Goal: Task Accomplishment & Management: Complete application form

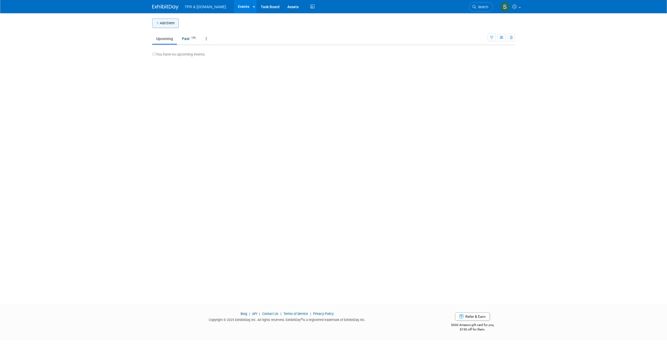
click at [160, 21] on button "Add Event" at bounding box center [165, 22] width 26 height 9
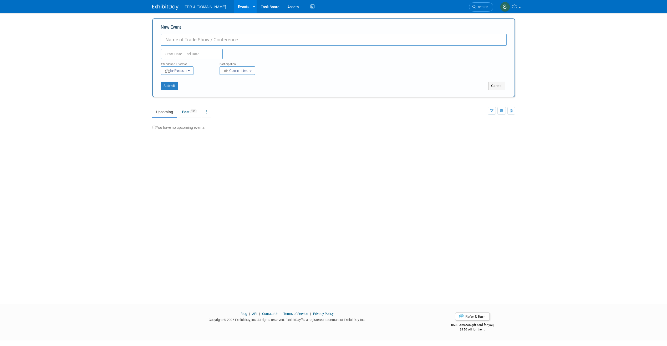
click at [219, 148] on div "Add Event New Event Duplicate Event Warning Attendance / Format: <img src="[URL…" at bounding box center [333, 153] width 371 height 281
click at [299, 111] on ul "Upcoming Past 179 All Events 179 Past and Upcoming Grouped Annually Events grou…" at bounding box center [320, 112] width 336 height 12
click at [169, 7] on img at bounding box center [165, 6] width 26 height 5
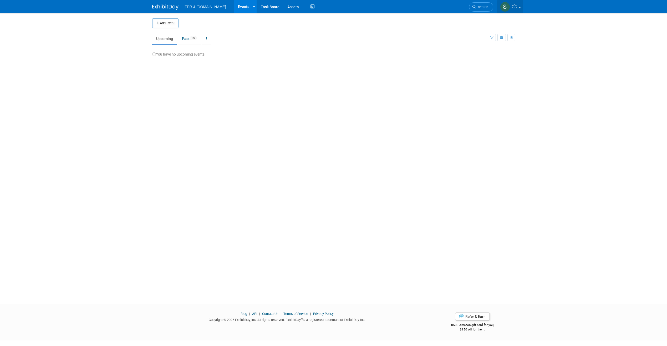
click at [512, 5] on link at bounding box center [510, 6] width 26 height 13
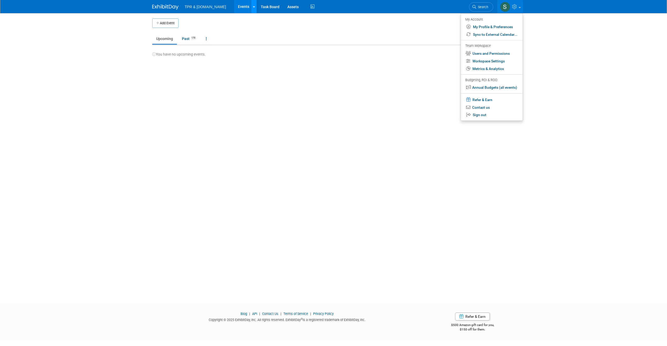
click at [251, 8] on link at bounding box center [254, 6] width 6 height 13
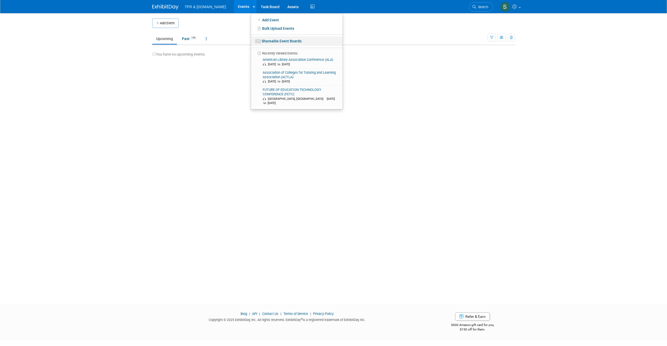
click at [262, 39] on link "Shareable Event Boards" at bounding box center [297, 40] width 92 height 9
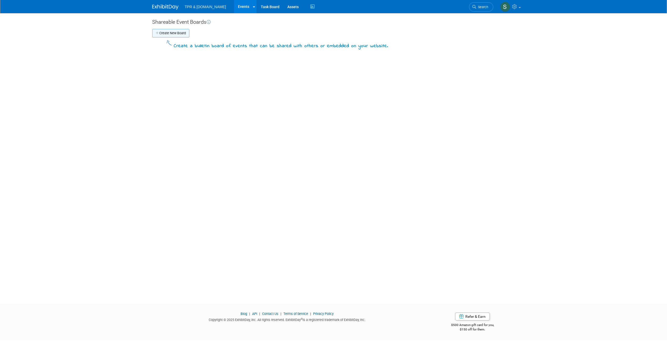
click at [178, 35] on button "Create New Board" at bounding box center [170, 33] width 37 height 8
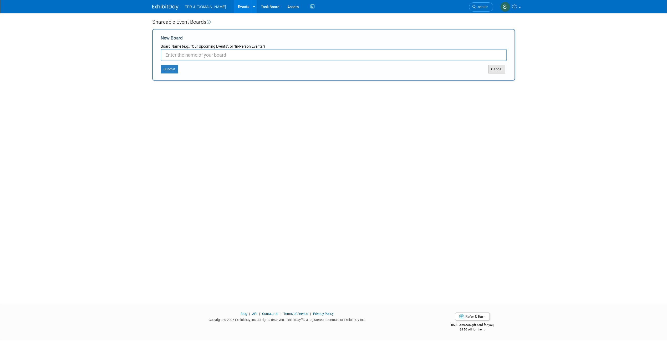
click at [499, 71] on button "Cancel" at bounding box center [496, 69] width 17 height 8
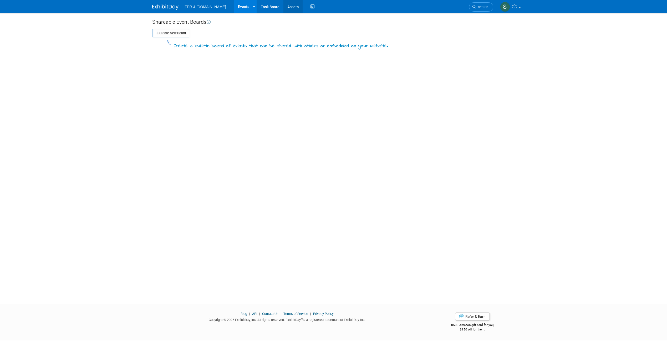
click at [284, 9] on link "Assets" at bounding box center [293, 6] width 19 height 13
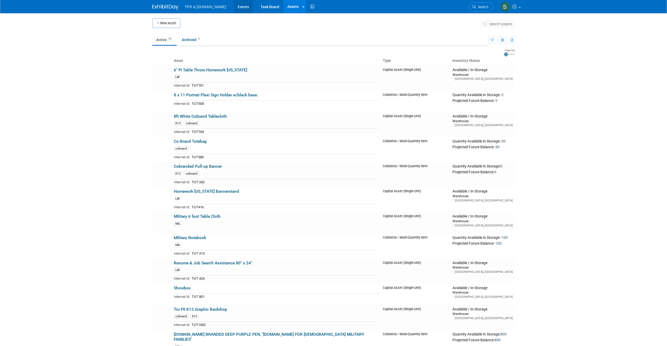
click at [239, 4] on link "Events" at bounding box center [243, 6] width 19 height 13
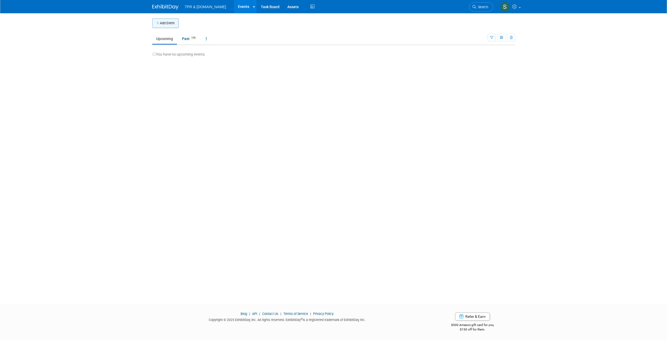
click at [175, 24] on button "Add Event" at bounding box center [165, 22] width 26 height 9
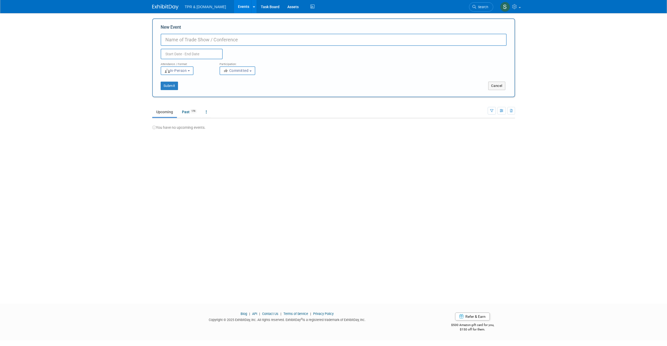
click at [511, 91] on div "New Event Duplicate Event Warning Attendance / Format: <img src="[URL][DOMAIN_N…" at bounding box center [333, 57] width 363 height 79
click at [512, 88] on div "Cancel" at bounding box center [424, 86] width 181 height 8
click at [497, 90] on button "Cancel" at bounding box center [496, 86] width 17 height 8
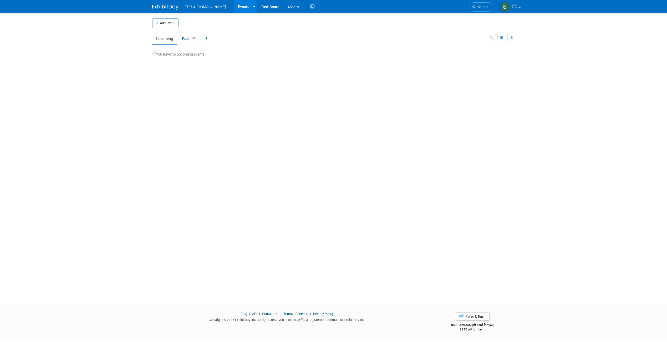
click at [191, 3] on li "TPR & [DOMAIN_NAME]" at bounding box center [209, 5] width 49 height 8
click at [166, 6] on img at bounding box center [165, 6] width 26 height 5
click at [194, 8] on span "TPR & [DOMAIN_NAME]" at bounding box center [205, 7] width 41 height 4
click at [263, 8] on link "Task Board" at bounding box center [270, 6] width 27 height 13
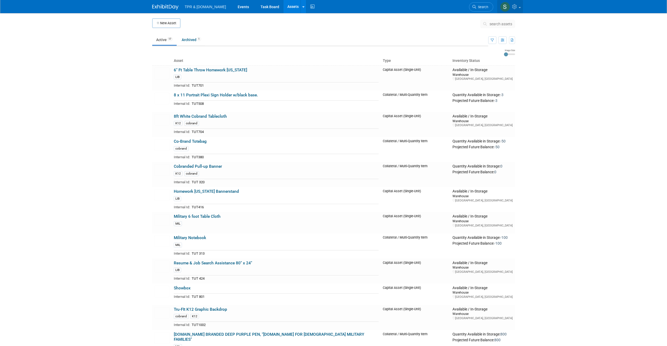
click at [520, 8] on span at bounding box center [520, 7] width 2 height 1
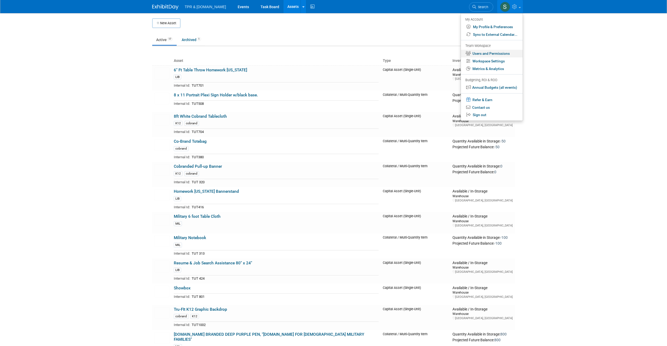
click at [501, 53] on link "Users and Permissions" at bounding box center [492, 54] width 62 height 8
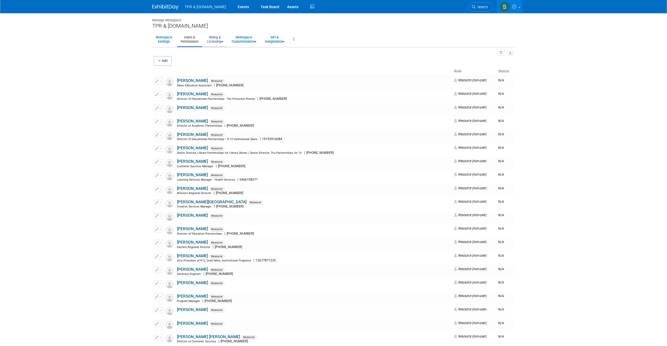
click at [211, 42] on link "Billing & Licensing" at bounding box center [215, 39] width 23 height 13
click at [243, 40] on link "Workspace Customizations" at bounding box center [244, 39] width 32 height 13
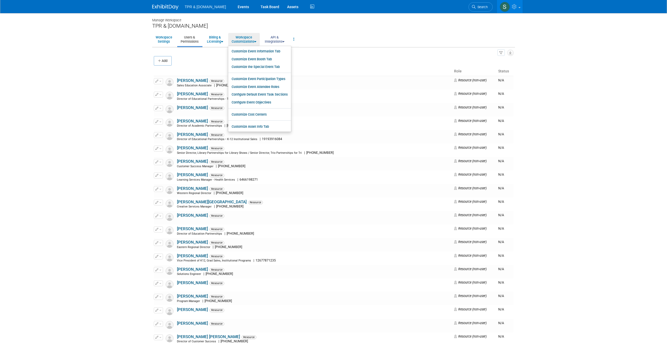
click at [279, 38] on link "API & Integrations" at bounding box center [274, 39] width 27 height 13
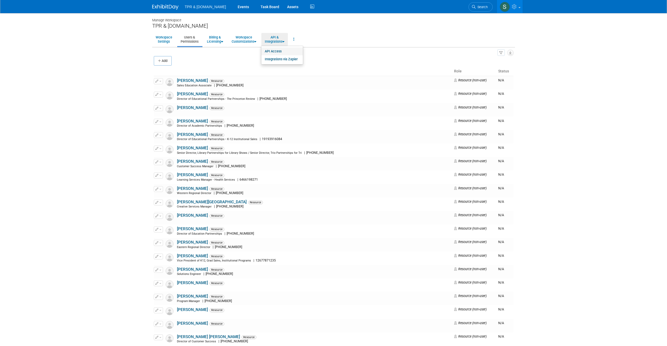
click at [275, 50] on link "API Access" at bounding box center [282, 51] width 42 height 8
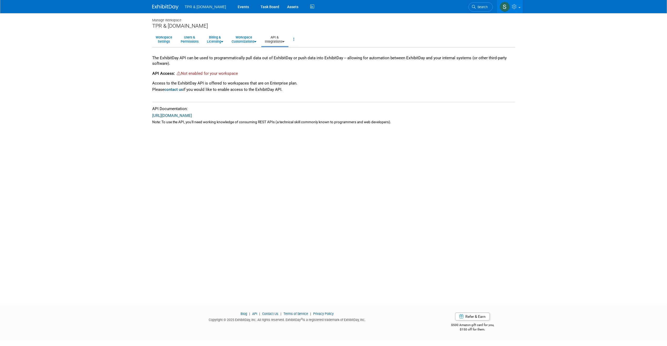
click at [282, 41] on link "API & Integrations" at bounding box center [274, 39] width 27 height 13
click at [286, 58] on link "Integrations via Zapier" at bounding box center [282, 59] width 42 height 8
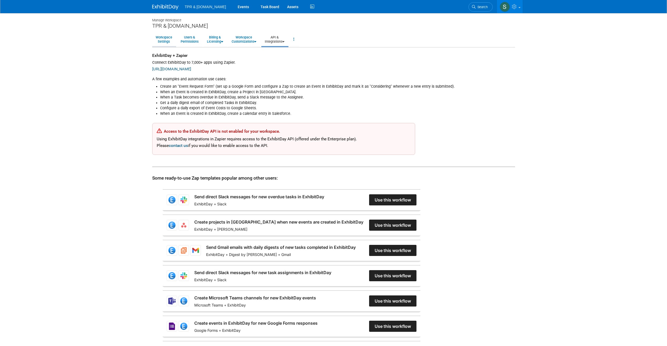
click at [160, 36] on link "Workspace Settings" at bounding box center [163, 39] width 23 height 13
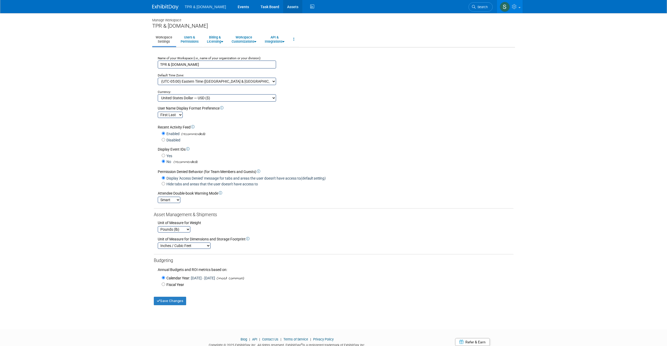
click at [283, 6] on link "Assets" at bounding box center [292, 6] width 19 height 13
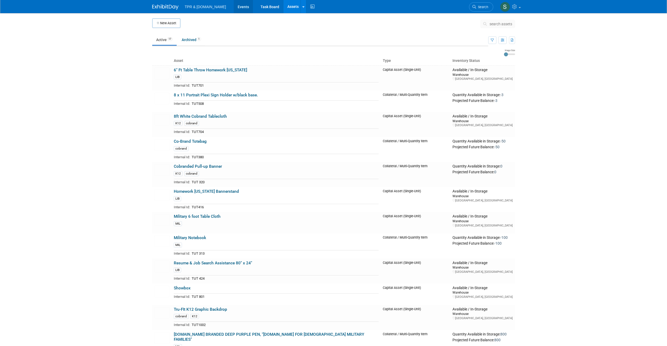
click at [235, 4] on link "Events" at bounding box center [243, 6] width 19 height 13
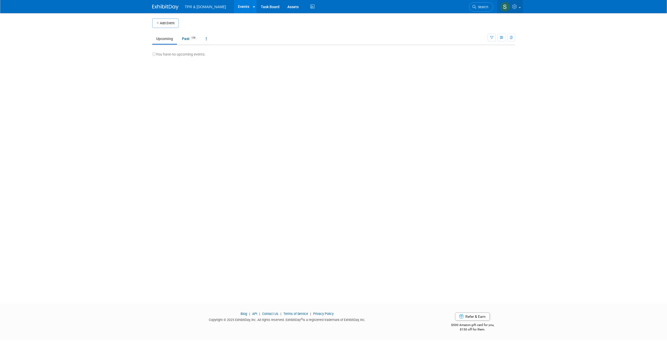
click at [514, 6] on icon at bounding box center [515, 6] width 6 height 5
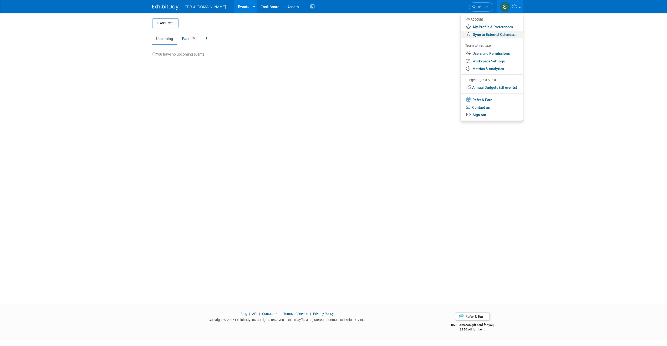
click at [499, 35] on link "Sync to External Calendar..." at bounding box center [492, 35] width 62 height 8
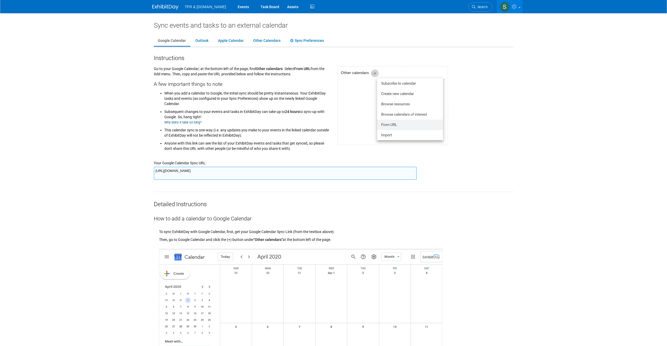
click at [512, 8] on icon at bounding box center [515, 6] width 6 height 5
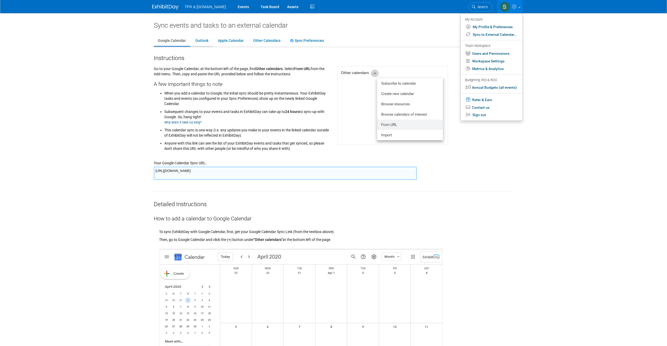
click at [206, 40] on link "Outlook" at bounding box center [201, 41] width 21 height 10
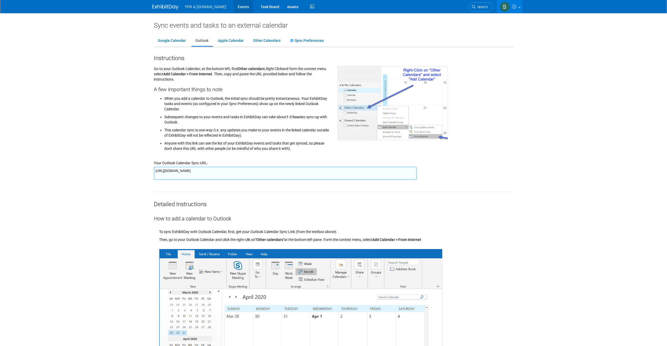
click at [234, 7] on link "Events" at bounding box center [243, 6] width 19 height 13
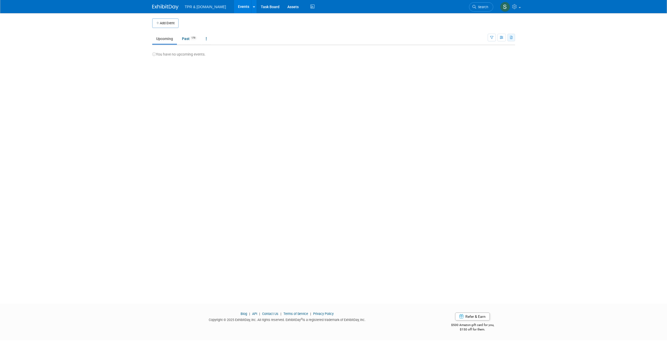
click at [513, 39] on button "button" at bounding box center [512, 38] width 8 height 8
click at [504, 39] on icon "button" at bounding box center [502, 37] width 4 height 3
click at [498, 38] on button "button" at bounding box center [502, 38] width 8 height 8
click at [258, 4] on link "Task Board" at bounding box center [270, 6] width 27 height 13
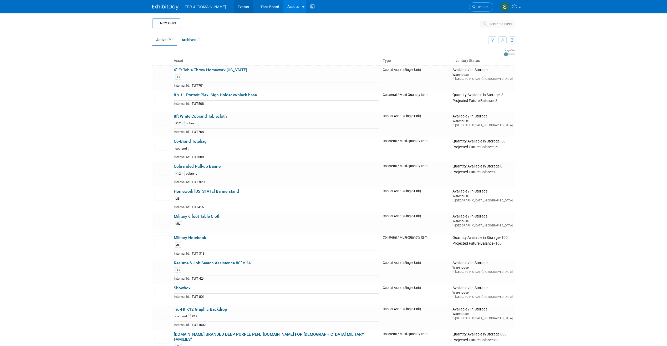
click at [234, 6] on link "Events" at bounding box center [243, 6] width 19 height 13
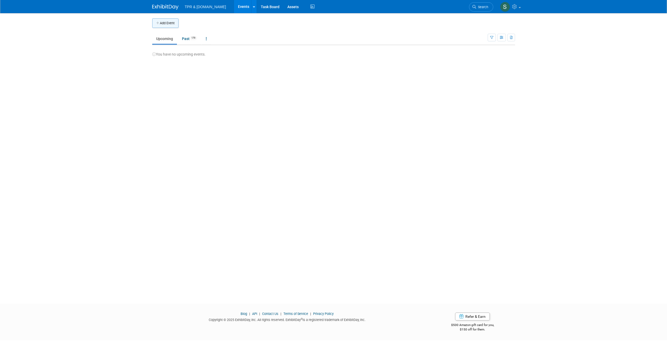
click at [173, 23] on button "Add Event" at bounding box center [165, 22] width 26 height 9
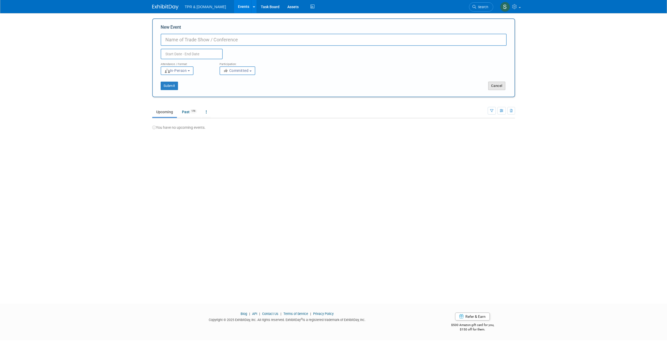
click at [505, 82] on button "Cancel" at bounding box center [496, 86] width 17 height 8
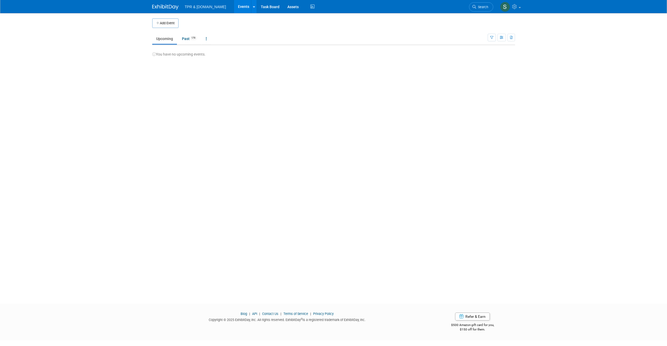
click at [168, 6] on img at bounding box center [165, 6] width 26 height 5
click at [286, 7] on link "Assets" at bounding box center [293, 6] width 19 height 13
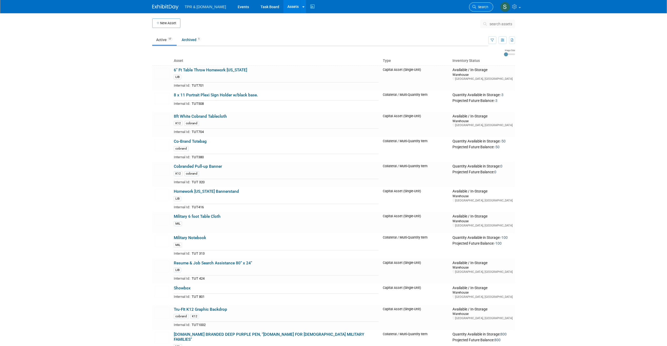
click at [490, 7] on link "Search" at bounding box center [481, 6] width 24 height 9
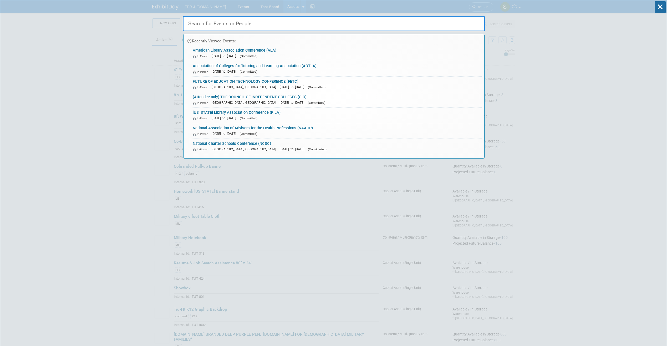
drag, startPoint x: 548, startPoint y: 30, endPoint x: 552, endPoint y: 37, distance: 8.5
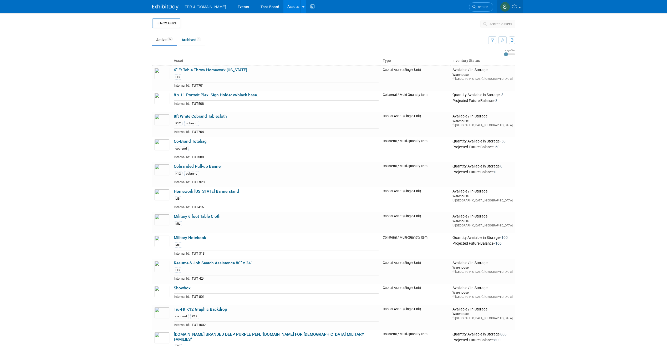
click at [520, 7] on link at bounding box center [510, 6] width 26 height 13
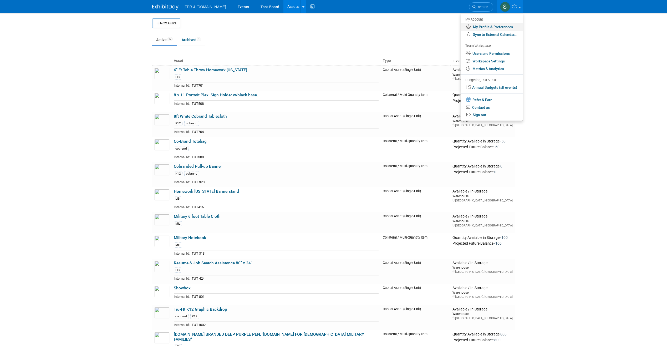
click at [500, 28] on link "My Profile & Preferences" at bounding box center [492, 27] width 62 height 8
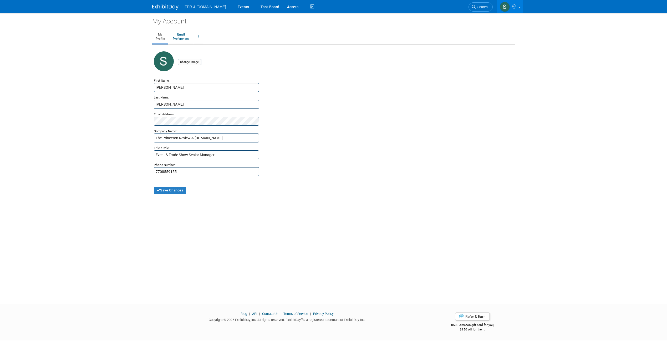
click at [193, 8] on span "TPR & [DOMAIN_NAME]" at bounding box center [205, 7] width 41 height 4
click at [234, 5] on link "Events" at bounding box center [243, 6] width 19 height 13
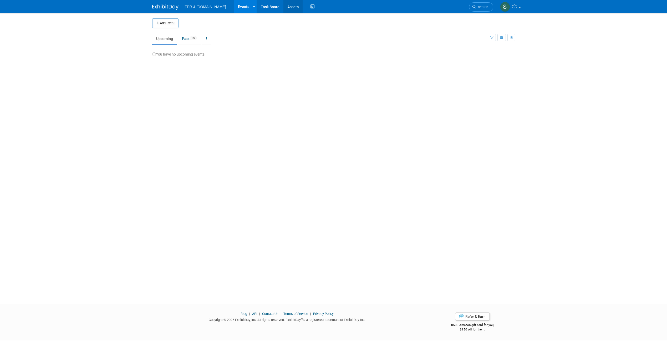
click at [284, 7] on link "Assets" at bounding box center [293, 6] width 19 height 13
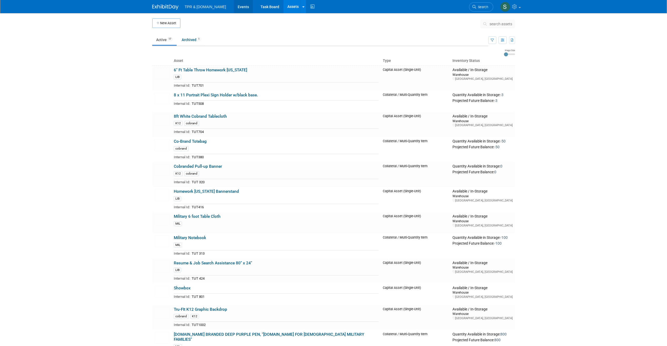
click at [234, 7] on link "Events" at bounding box center [243, 6] width 19 height 13
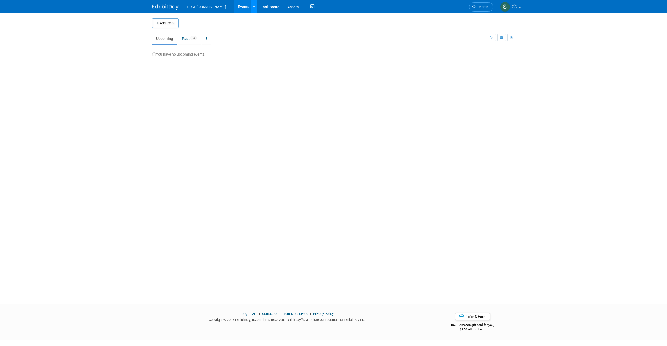
click at [253, 7] on icon at bounding box center [254, 6] width 2 height 3
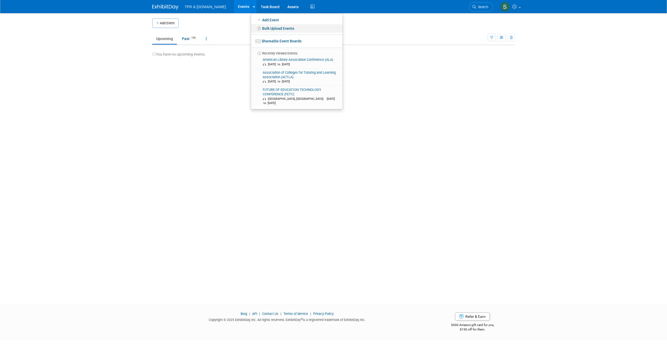
click at [261, 29] on link "Bulk Upload Events" at bounding box center [297, 28] width 92 height 8
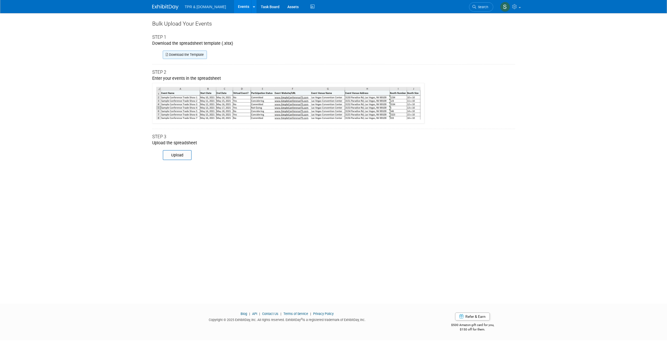
click at [199, 58] on link "Download the Template" at bounding box center [185, 54] width 44 height 8
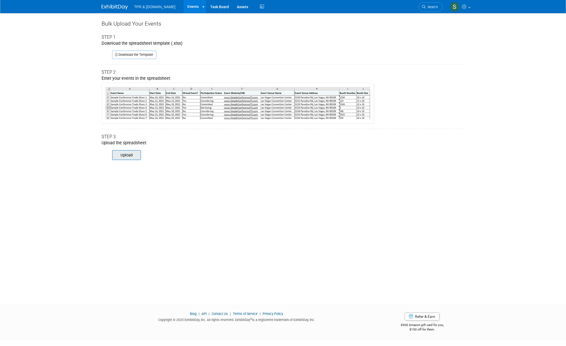
click at [132, 153] on input "file" at bounding box center [105, 154] width 72 height 9
click at [133, 154] on input "file" at bounding box center [105, 154] width 72 height 9
type input "C:\fakepath\2026 Events Upload 1.xlsx"
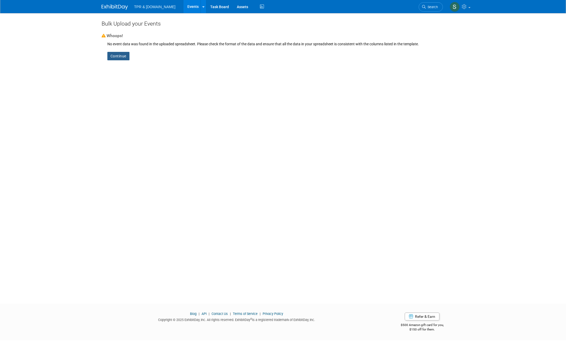
click at [120, 54] on link "Continue" at bounding box center [118, 56] width 22 height 8
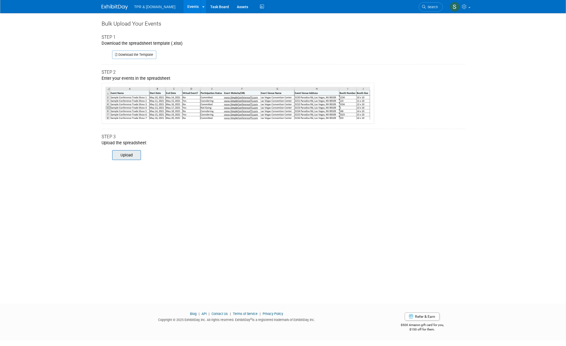
click at [138, 153] on input "file" at bounding box center [105, 154] width 72 height 9
type input "C:\fakepath\2026 Events Upload 1.xlsx"
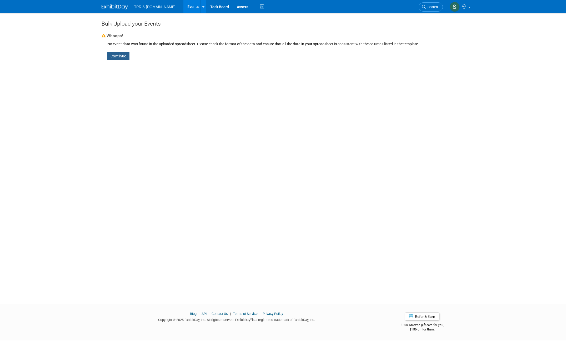
click at [118, 54] on link "Continue" at bounding box center [118, 56] width 22 height 8
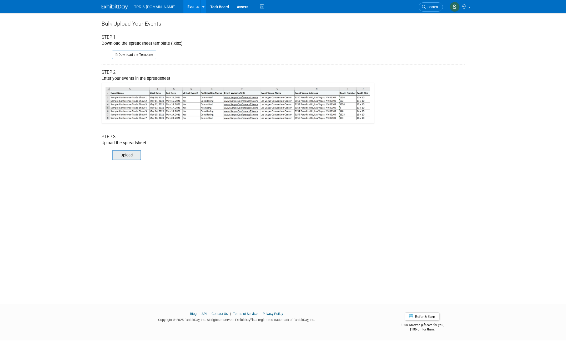
click at [137, 152] on input "file" at bounding box center [105, 154] width 72 height 9
type input "C:\fakepath\2026 Events Upload 1.xlsx"
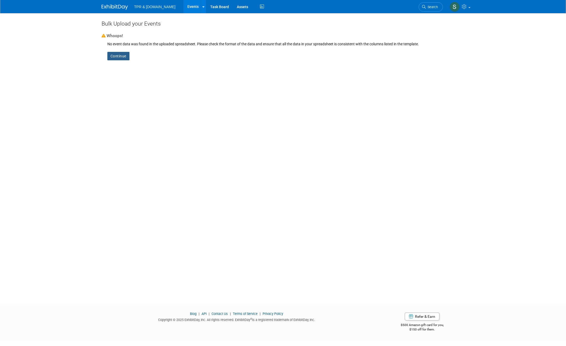
click at [127, 57] on link "Continue" at bounding box center [118, 56] width 22 height 8
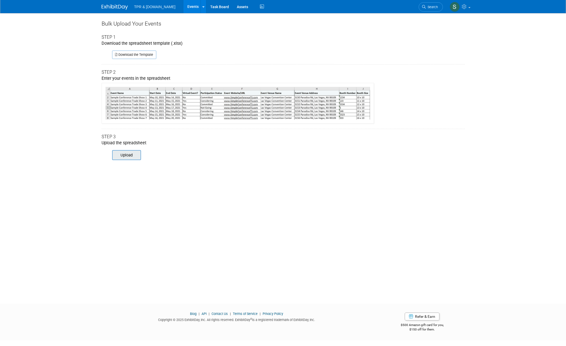
click at [138, 156] on input "file" at bounding box center [105, 154] width 72 height 9
type input "C:\fakepath\2026 Events Upload try again .xlsx"
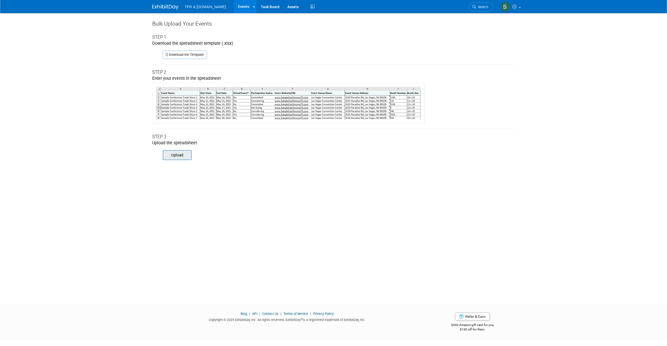
click at [178, 153] on input "file" at bounding box center [156, 154] width 72 height 9
type input "C:\fakepath\2026 Events Upload try again .xlsx"
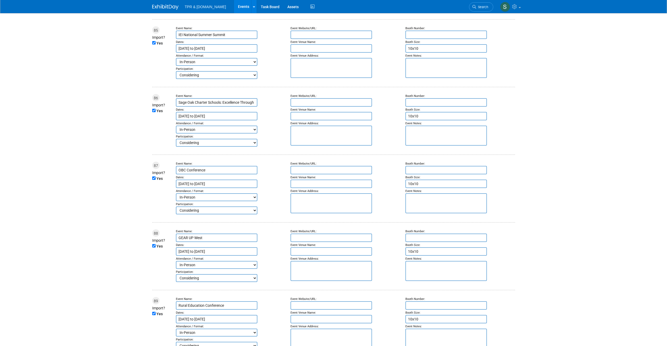
scroll to position [5968, 0]
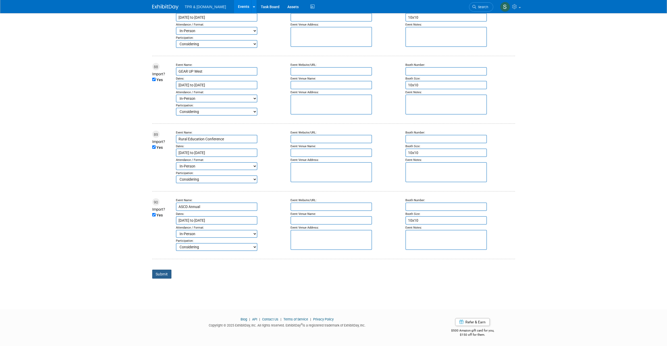
click at [164, 273] on input "Submit" at bounding box center [161, 273] width 19 height 9
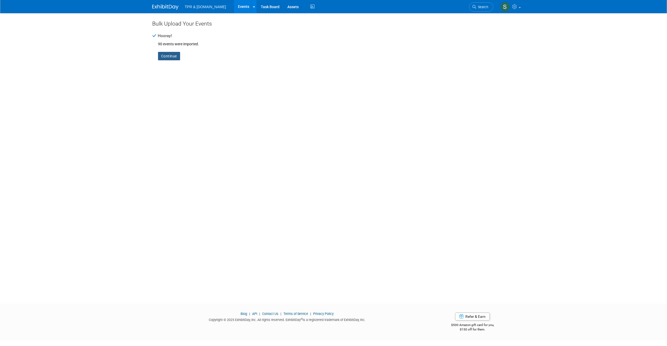
click at [167, 54] on link "Continue" at bounding box center [169, 56] width 22 height 8
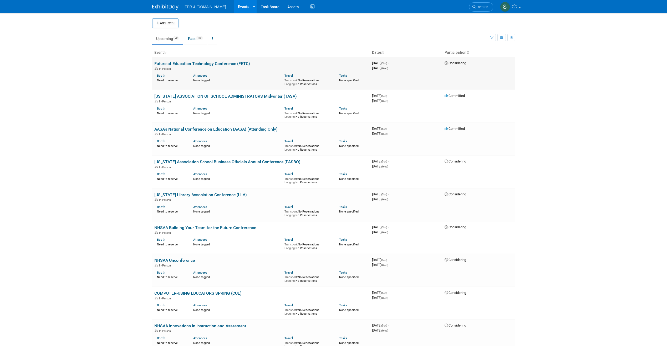
click at [221, 63] on link "Future of Education Technology Conference (FETC)" at bounding box center [202, 63] width 96 height 5
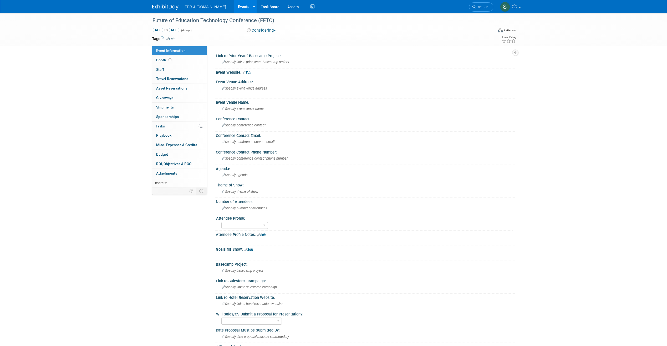
click at [234, 2] on link "Events" at bounding box center [243, 6] width 19 height 13
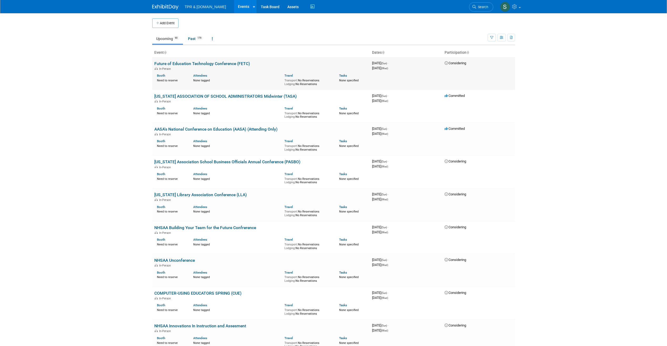
click at [236, 69] on div "In-Person" at bounding box center [261, 68] width 214 height 4
click at [227, 62] on link "Future of Education Technology Conference (FETC)" at bounding box center [202, 63] width 96 height 5
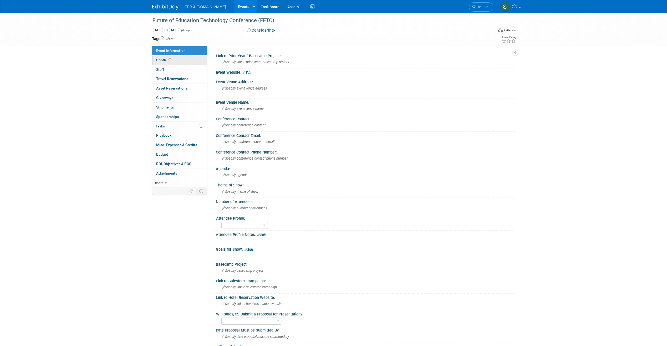
click at [165, 62] on span "Booth" at bounding box center [164, 60] width 16 height 4
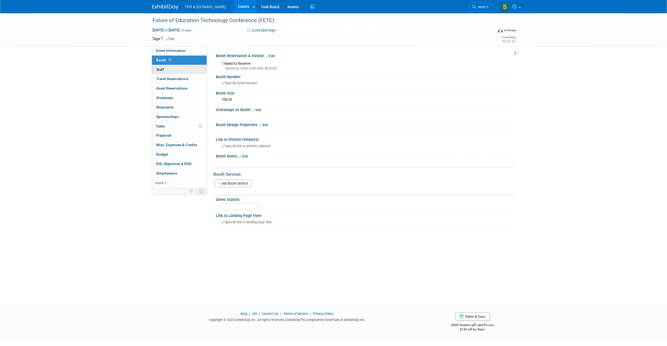
click at [173, 67] on link "0 Staff 0" at bounding box center [179, 69] width 55 height 9
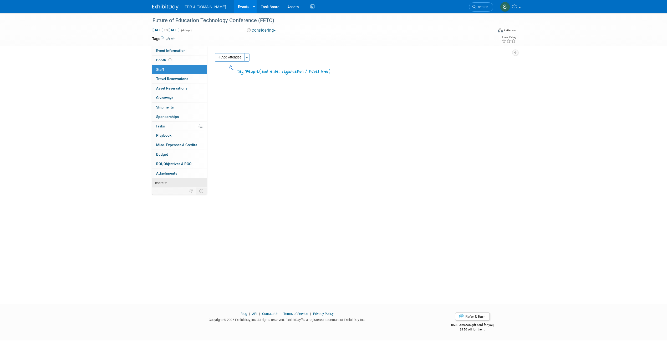
click at [174, 180] on link "more" at bounding box center [179, 182] width 55 height 9
click at [189, 49] on link "Event Information" at bounding box center [179, 50] width 55 height 9
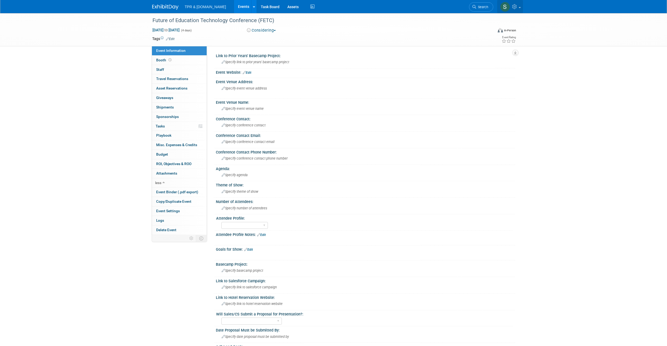
click at [515, 5] on icon at bounding box center [515, 6] width 6 height 5
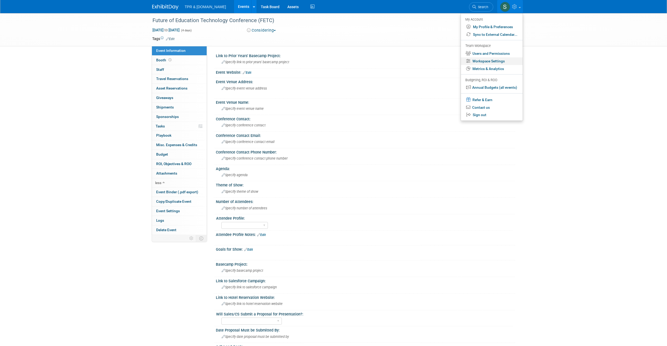
click at [500, 60] on link "Workspace Settings" at bounding box center [492, 61] width 62 height 8
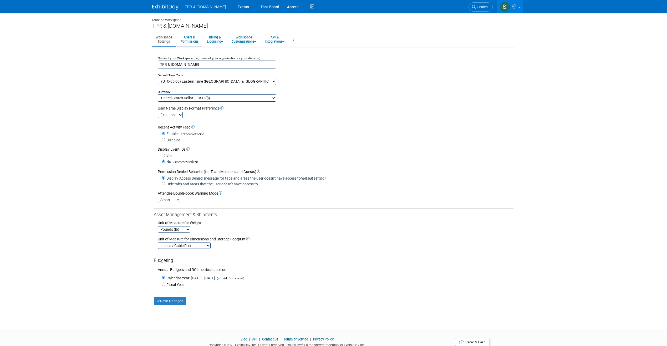
click at [196, 43] on link "Users & Permissions" at bounding box center [189, 39] width 25 height 13
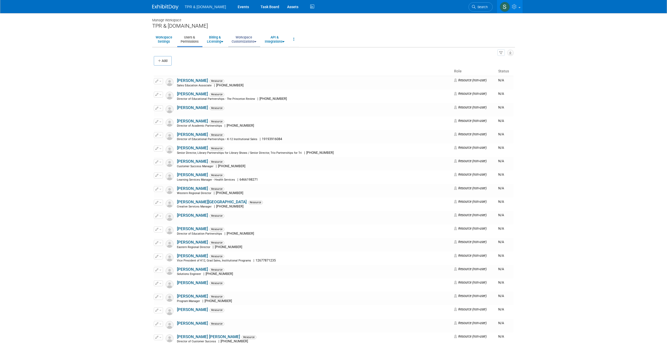
click at [247, 40] on link "Workspace Customizations" at bounding box center [244, 39] width 32 height 13
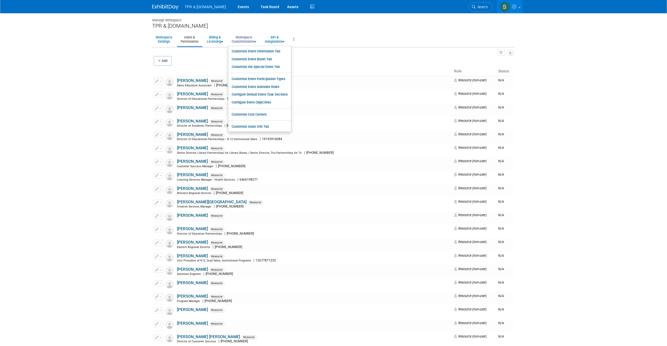
click at [247, 38] on link "Workspace Customizations" at bounding box center [244, 39] width 32 height 13
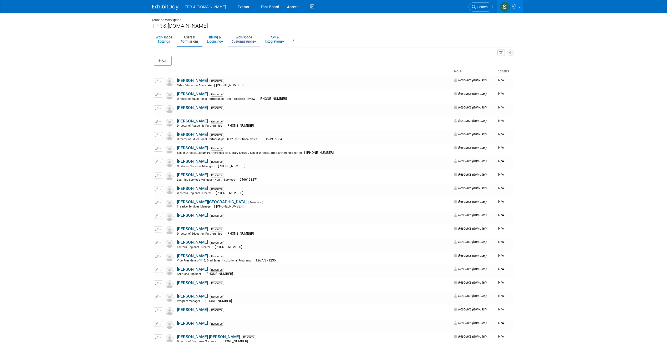
click at [247, 38] on link "Workspace Customizations" at bounding box center [244, 39] width 32 height 13
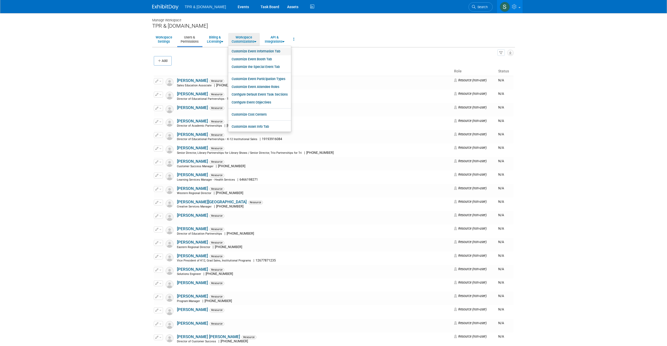
click at [255, 51] on link "Customize Event Information Tab" at bounding box center [259, 51] width 63 height 8
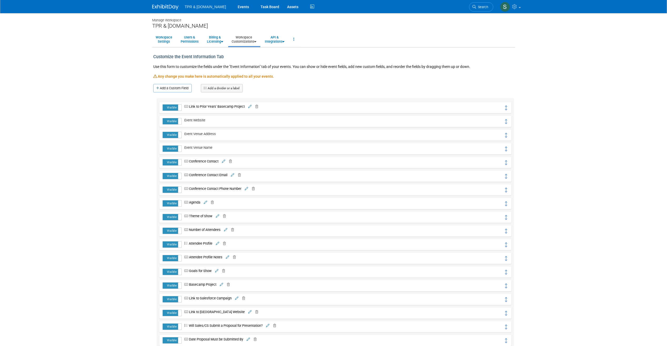
click at [257, 106] on icon at bounding box center [255, 106] width 5 height 3
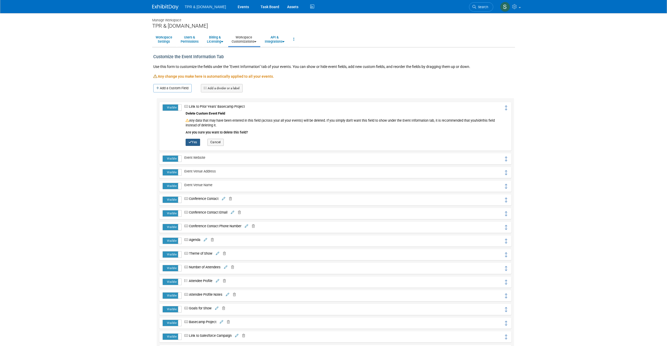
click at [193, 144] on button "Yes" at bounding box center [193, 142] width 14 height 7
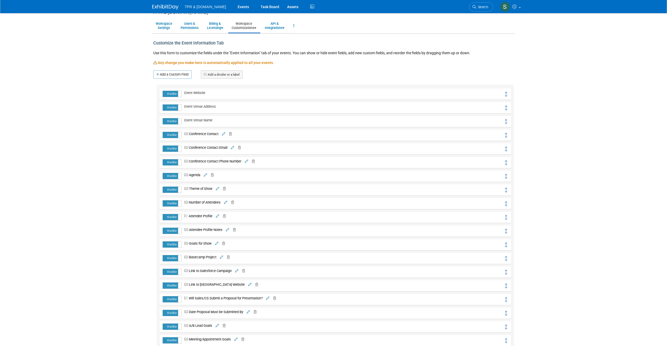
scroll to position [26, 0]
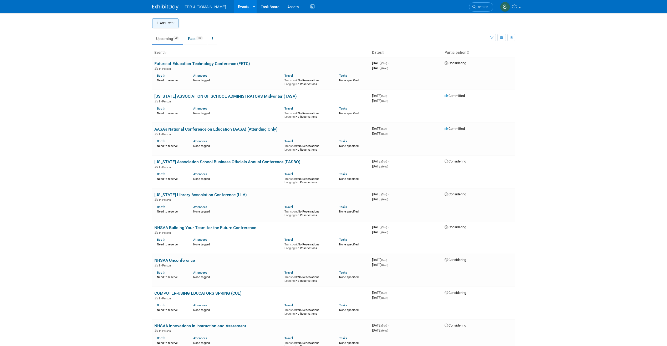
click at [168, 19] on button "Add Event" at bounding box center [165, 22] width 26 height 9
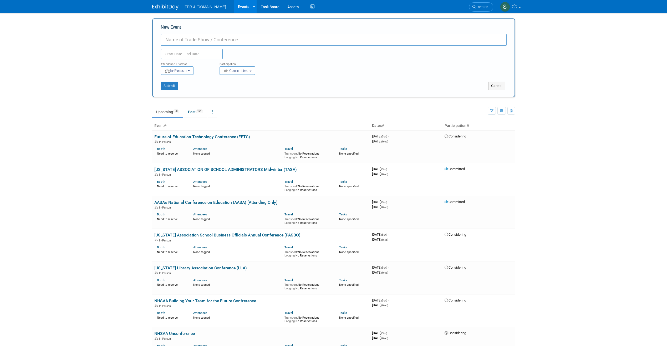
click at [219, 35] on input "New Event" at bounding box center [334, 40] width 346 height 12
click at [178, 42] on input "Texs" at bounding box center [334, 40] width 346 height 12
paste input "as Assessment Conference"
type input "[US_STATE] Assessment Conference"
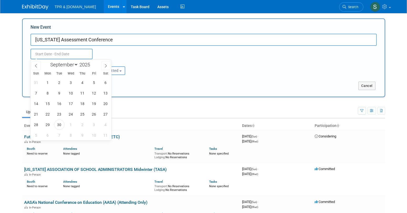
click at [91, 54] on input "text" at bounding box center [62, 54] width 62 height 11
click at [100, 65] on div "January February March April May June July August September October November De…" at bounding box center [71, 64] width 61 height 9
click at [107, 67] on icon at bounding box center [106, 66] width 4 height 4
select select "10"
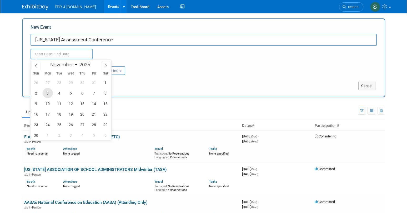
click at [49, 95] on span "3" at bounding box center [48, 93] width 10 height 10
type input "Nov 3, 2025 to Nov 3, 2025"
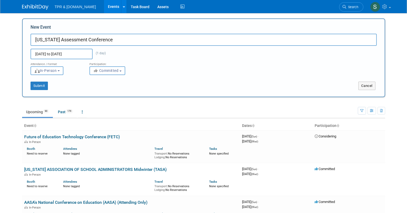
click at [144, 57] on div "Nov 3, 2025 to Nov 3, 2025 (1 day) Duplicate Event Warning" at bounding box center [204, 52] width 354 height 13
click at [77, 58] on body "TPR & Tutor.com Events Add Event Bulk Upload Events Shareable Event Boards Rece…" at bounding box center [203, 106] width 407 height 213
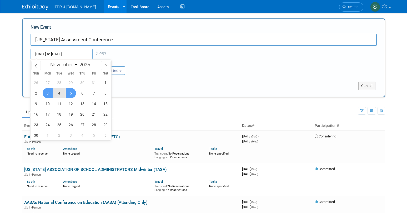
click at [73, 95] on span "5" at bounding box center [71, 93] width 10 height 10
type input "[DATE] to [DATE]"
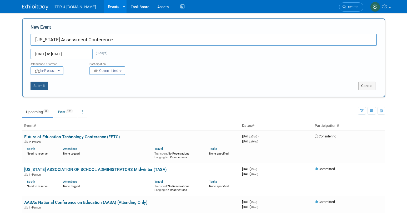
click at [44, 84] on button "Submit" at bounding box center [39, 86] width 17 height 8
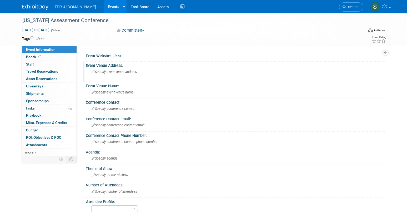
click at [156, 72] on div "Specify event venue address" at bounding box center [148, 74] width 117 height 12
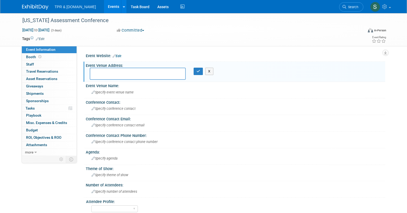
click at [120, 57] on link "Edit" at bounding box center [117, 56] width 9 height 4
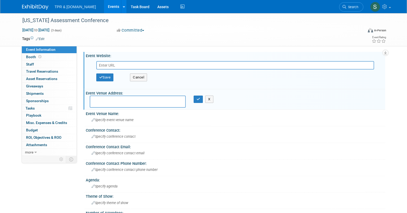
click at [99, 38] on td at bounding box center [184, 38] width 280 height 5
click at [135, 65] on input "text" at bounding box center [235, 65] width 278 height 8
paste input "[URL][DOMAIN_NAME]"
type input "[URL][DOMAIN_NAME]"
click at [110, 77] on button "Save" at bounding box center [104, 77] width 17 height 8
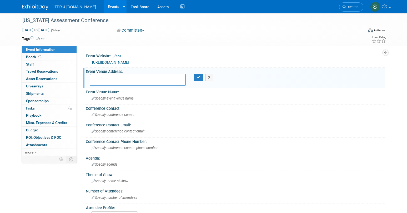
click at [120, 81] on textarea at bounding box center [138, 80] width 96 height 12
paste textarea "[GEOGRAPHIC_DATA], [GEOGRAPHIC_DATA], [US_STATE]"
type textarea "[GEOGRAPHIC_DATA], [GEOGRAPHIC_DATA], [US_STATE]"
click at [123, 92] on div "Event Venue Name:" at bounding box center [235, 91] width 299 height 7
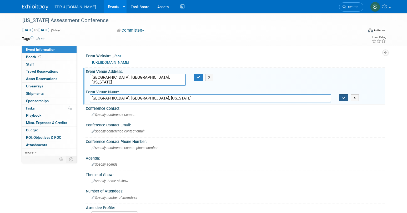
type input "[GEOGRAPHIC_DATA], [GEOGRAPHIC_DATA], [US_STATE]"
click at [342, 97] on icon "button" at bounding box center [344, 97] width 4 height 3
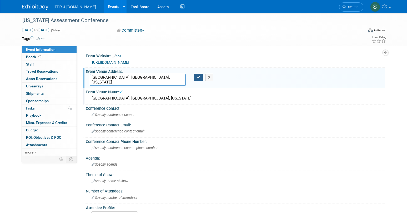
click at [196, 80] on button "button" at bounding box center [198, 77] width 9 height 7
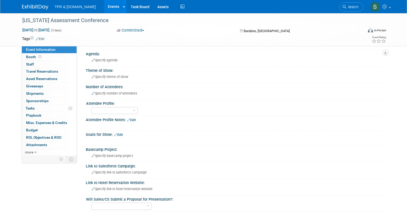
scroll to position [105, 0]
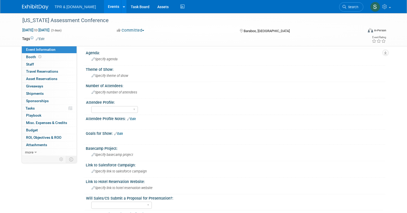
click at [169, 39] on td at bounding box center [184, 38] width 280 height 5
click at [34, 182] on div "Event Information Event Info Booth Booth 0 Staff 0 Staff 0 Travel Reservations …" at bounding box center [203, 188] width 371 height 560
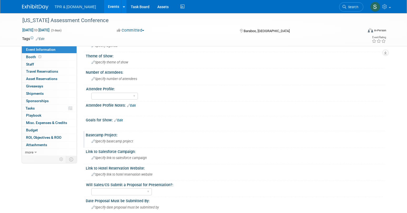
scroll to position [79, 0]
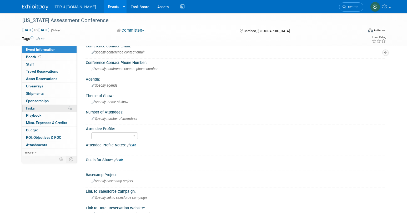
click at [38, 110] on link "0% Tasks 0%" at bounding box center [49, 108] width 55 height 7
